Goal: Download file/media

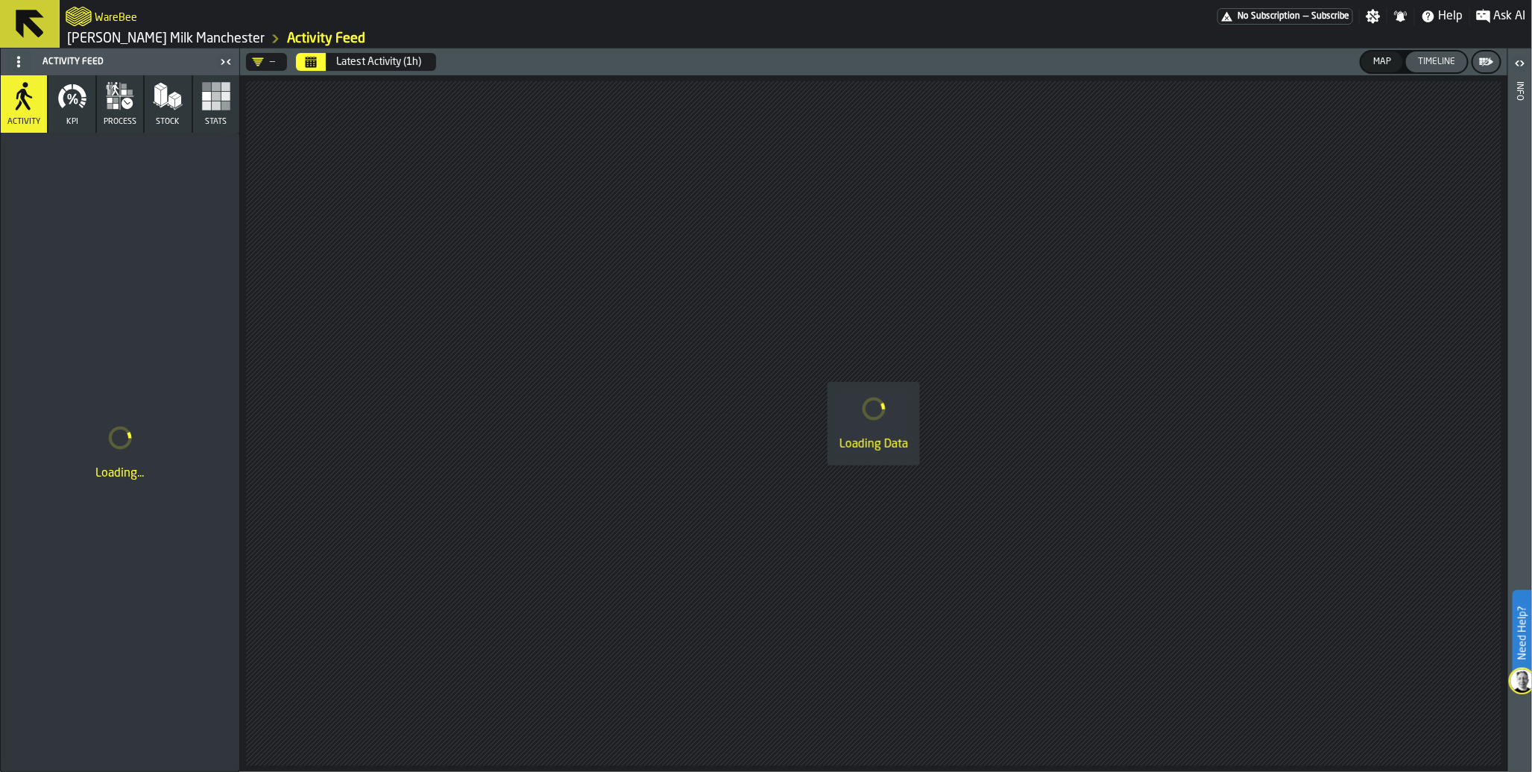
click at [1332, 20] on span "Subscribe" at bounding box center [1330, 16] width 38 height 10
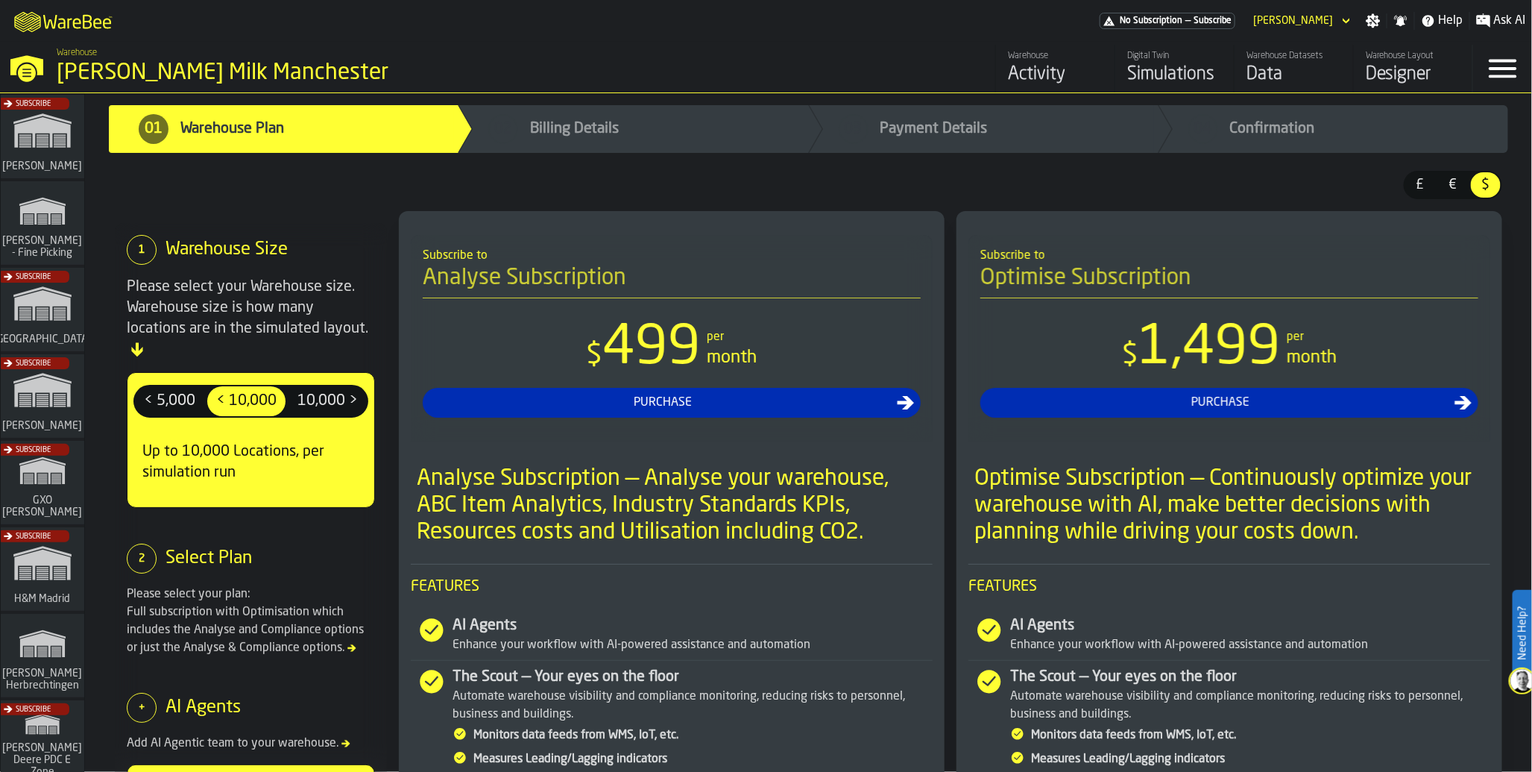
click at [1262, 73] on div "Data" at bounding box center [1294, 75] width 95 height 24
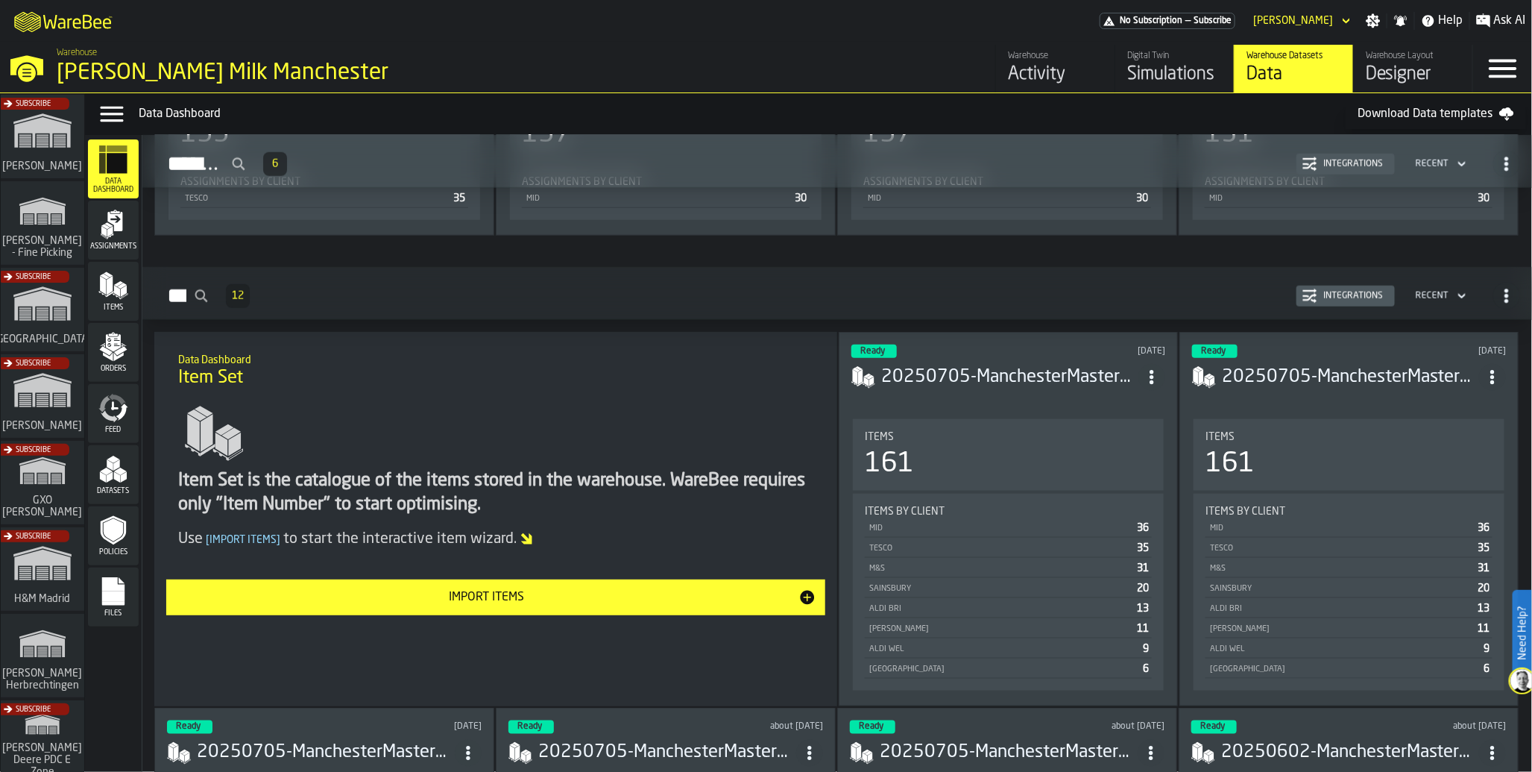
scroll to position [746, 0]
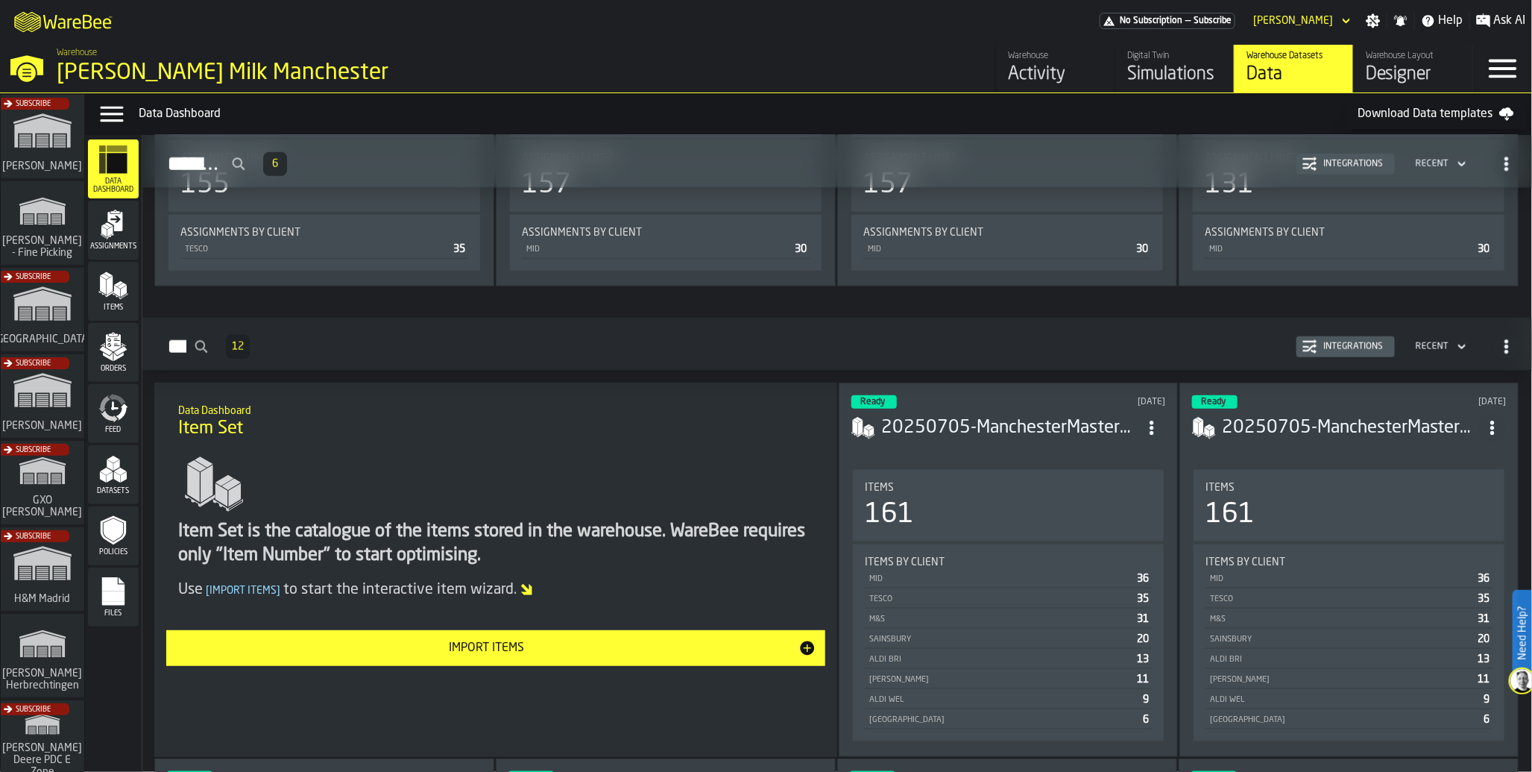
click at [1153, 421] on circle "ItemListCard-DashboardItemContainer" at bounding box center [1152, 422] width 4 height 4
click at [969, 444] on header "Ready 6 days ago 20250705-ManchesterMasterSheet.csv" at bounding box center [1008, 425] width 314 height 60
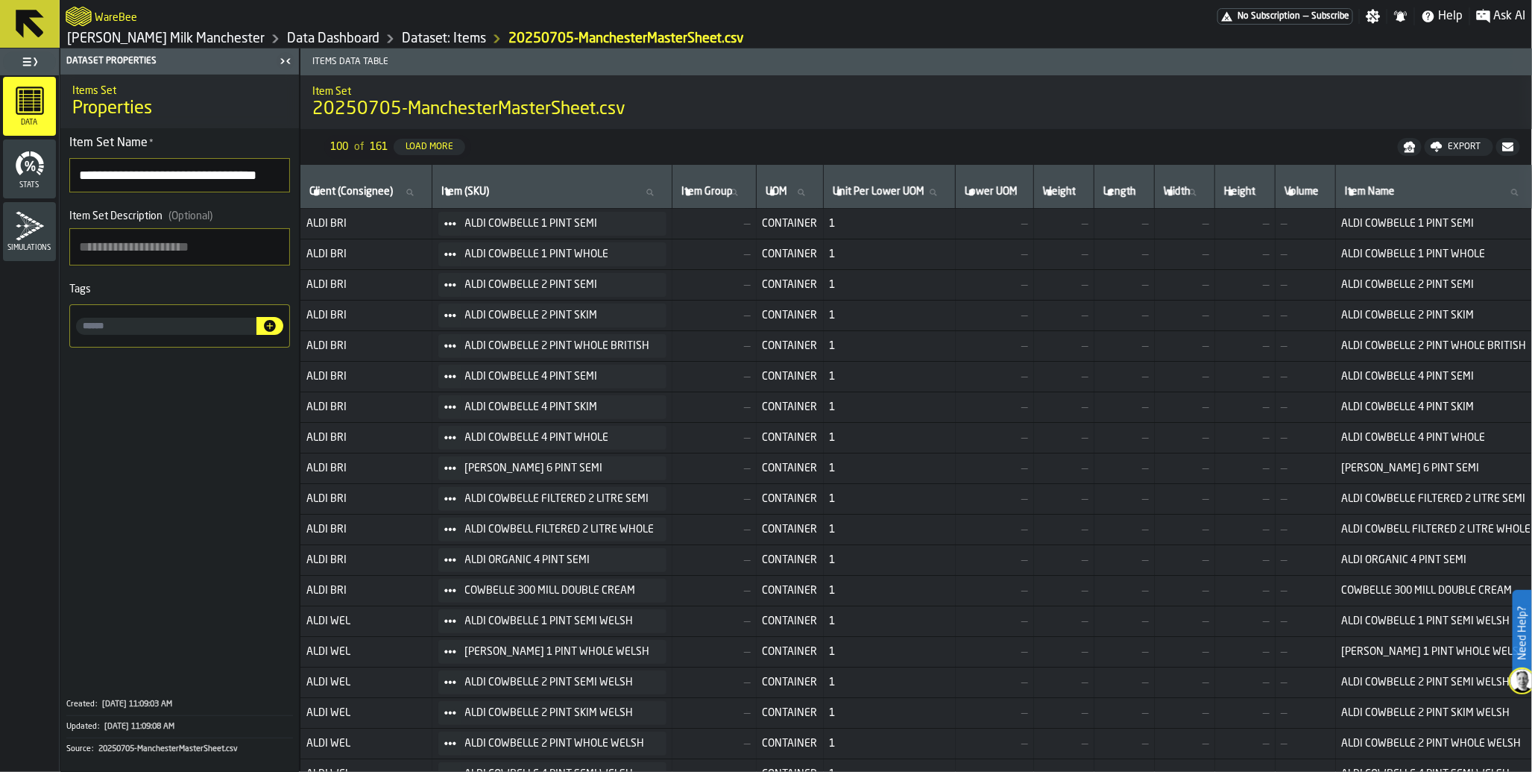
click at [980, 331] on td "—" at bounding box center [995, 346] width 78 height 31
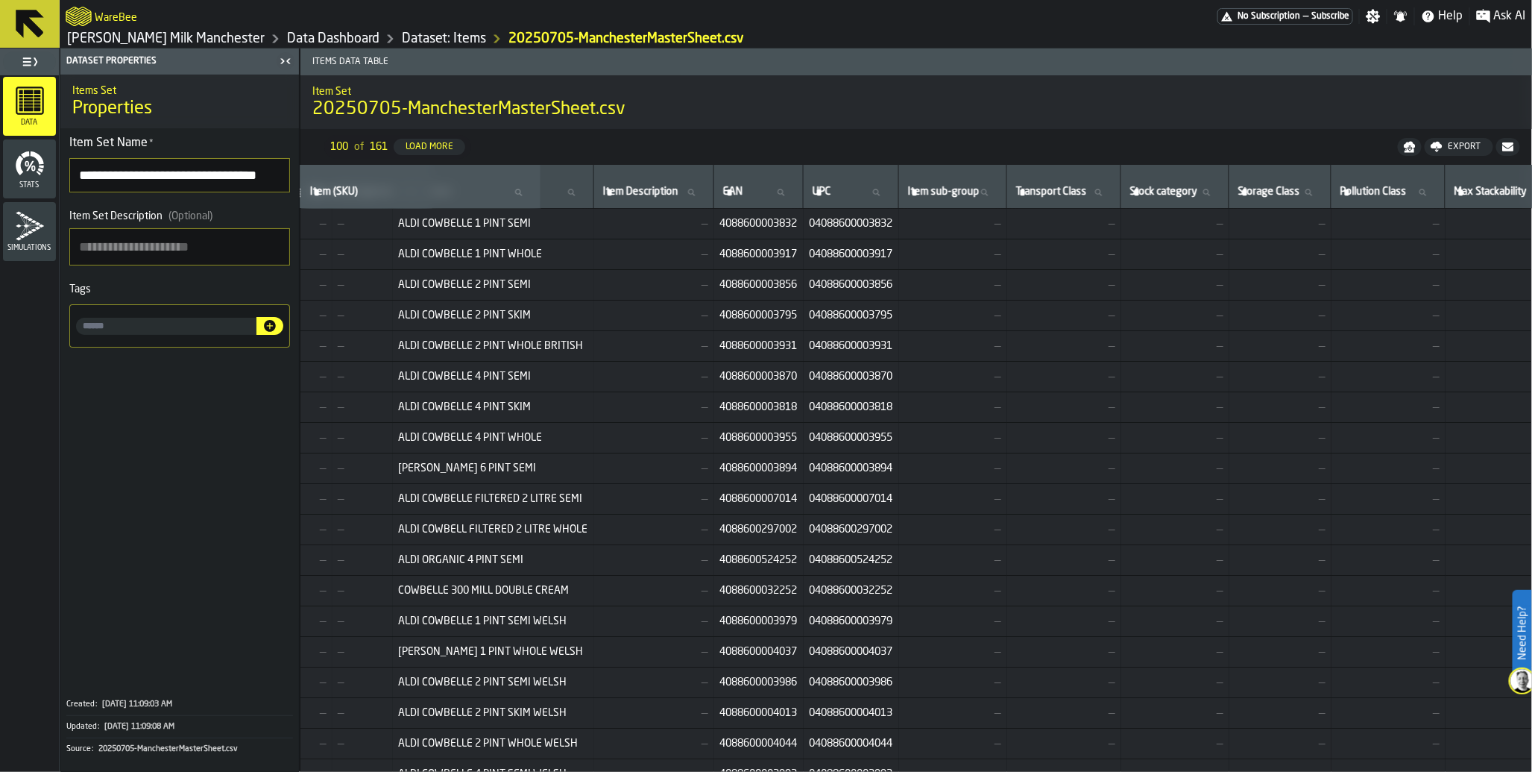
scroll to position [0, 940]
click at [1457, 150] on div "Export" at bounding box center [1465, 147] width 45 height 10
